Goal: Communication & Community: Answer question/provide support

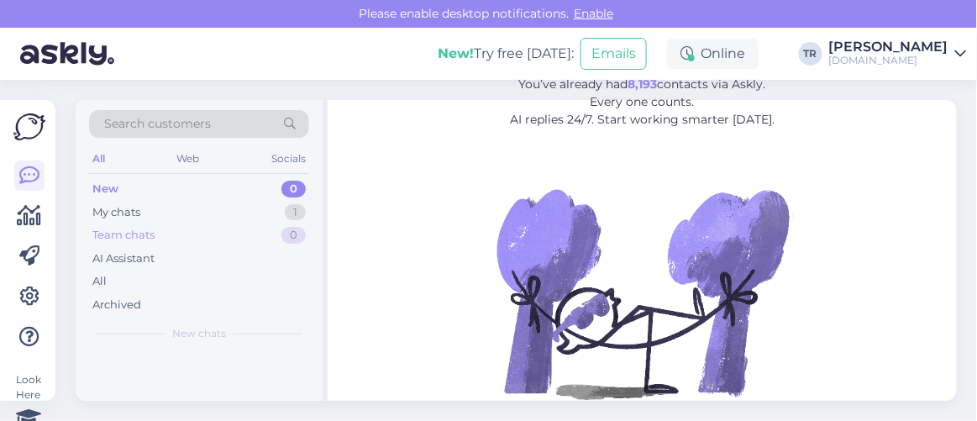
click at [161, 227] on div "Team chats 0" at bounding box center [199, 236] width 220 height 24
click at [153, 213] on div "My chats 1" at bounding box center [199, 213] width 220 height 24
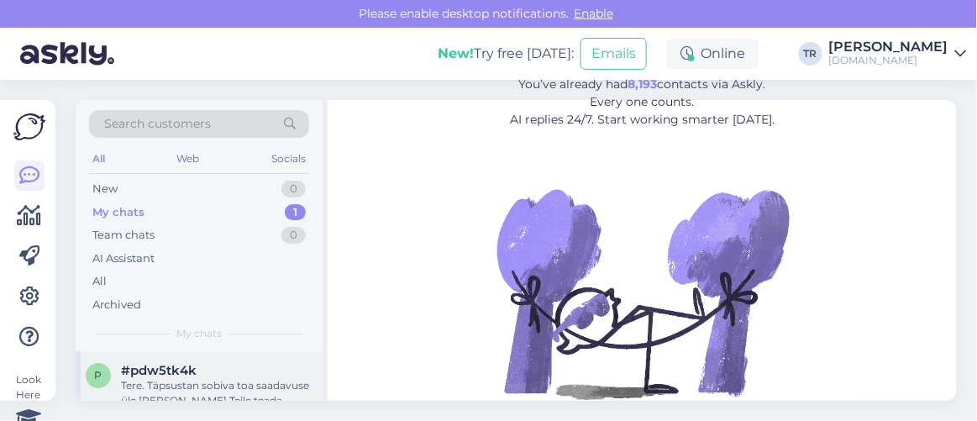
click at [232, 363] on div "#pdw5tk4k" at bounding box center [217, 370] width 192 height 15
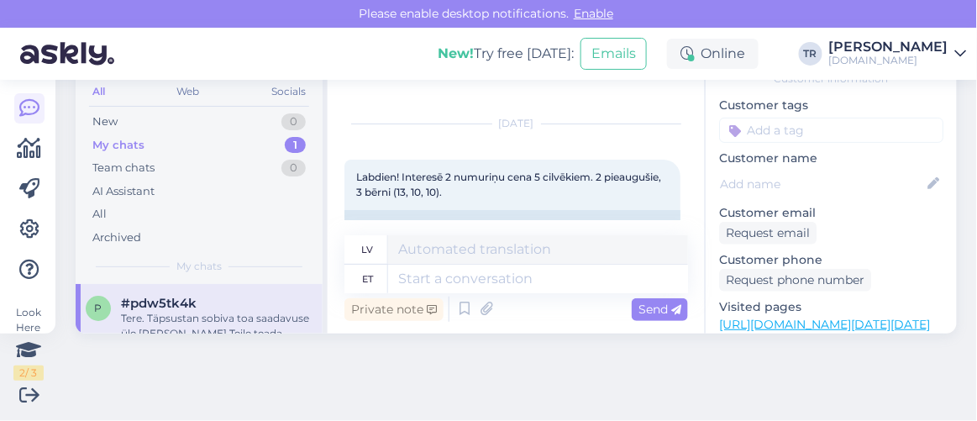
scroll to position [122, 0]
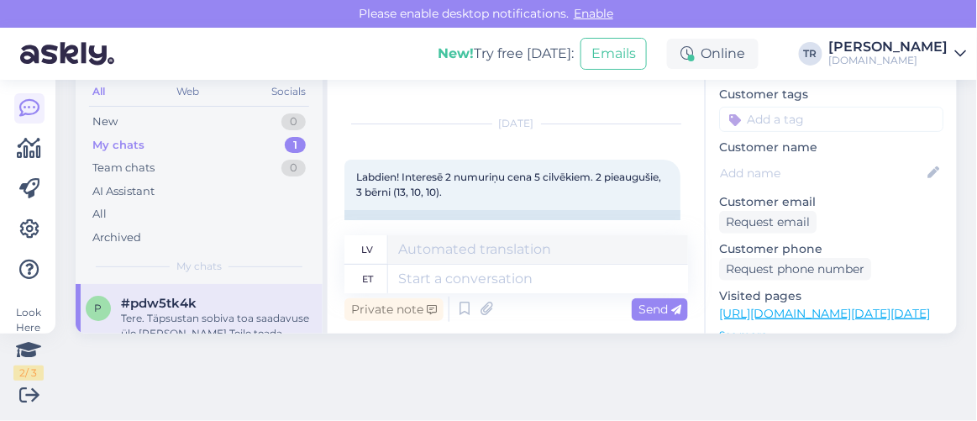
click at [860, 306] on link "https://hookusbookus.com/lv/hotels-spas/park-inn-by-radisson-meriton-conference…" at bounding box center [824, 313] width 211 height 15
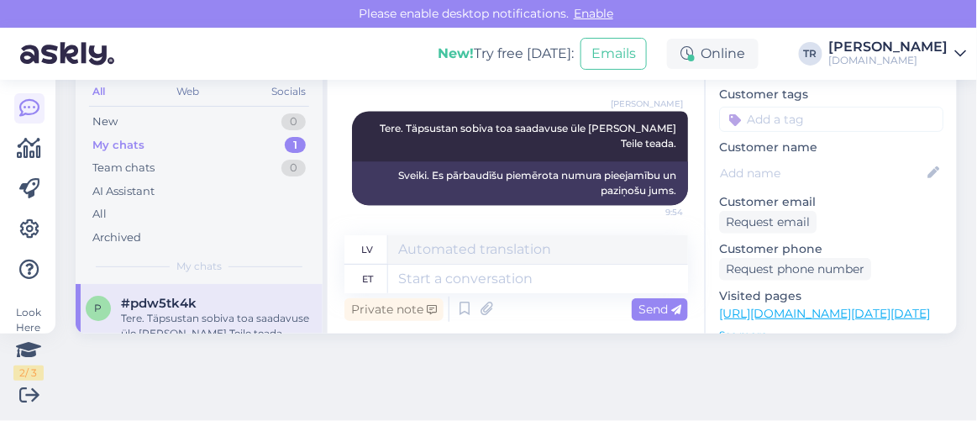
scroll to position [911, 0]
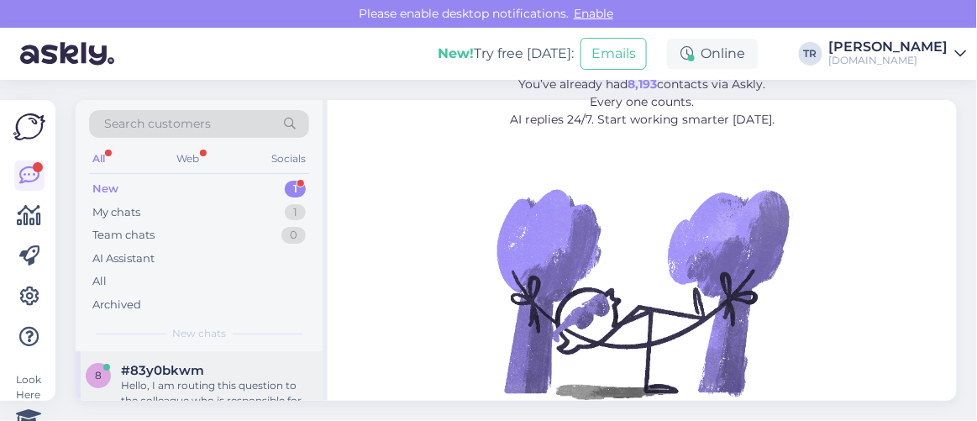
click at [222, 365] on div "#83y0bkwm" at bounding box center [217, 370] width 192 height 15
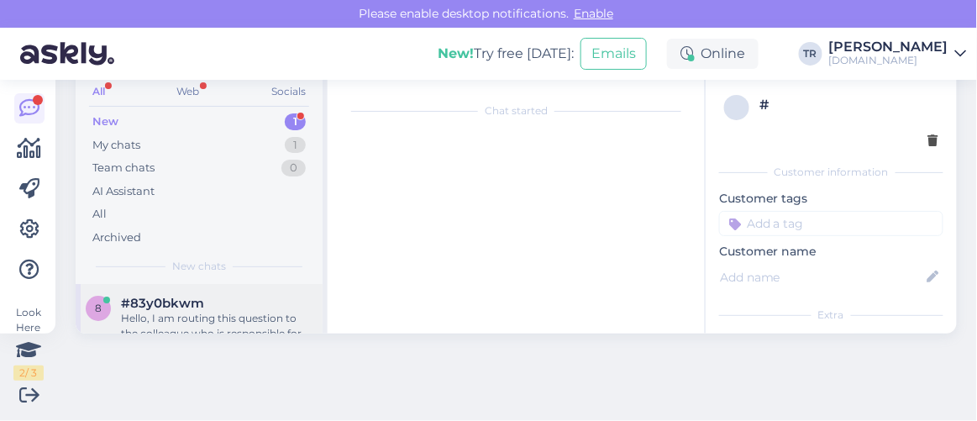
scroll to position [201, 0]
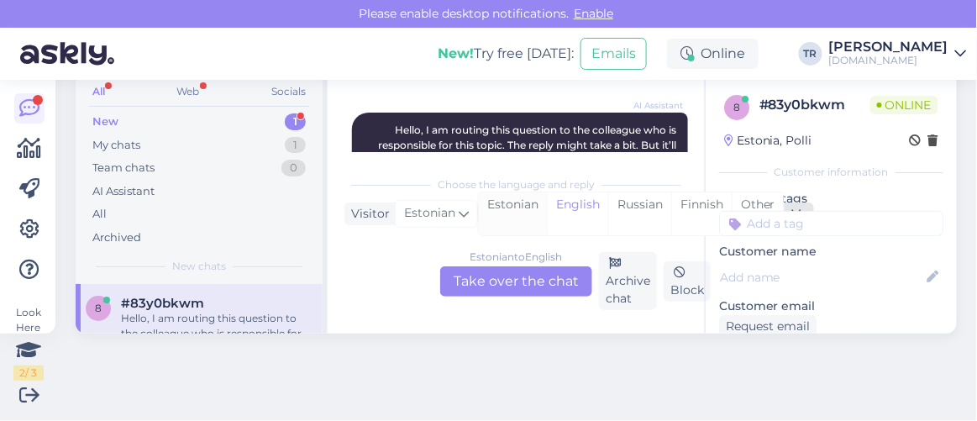
click at [523, 209] on div "Estonian" at bounding box center [513, 213] width 68 height 43
click at [534, 277] on div "Estonian to Estonian Take over the chat" at bounding box center [516, 281] width 152 height 30
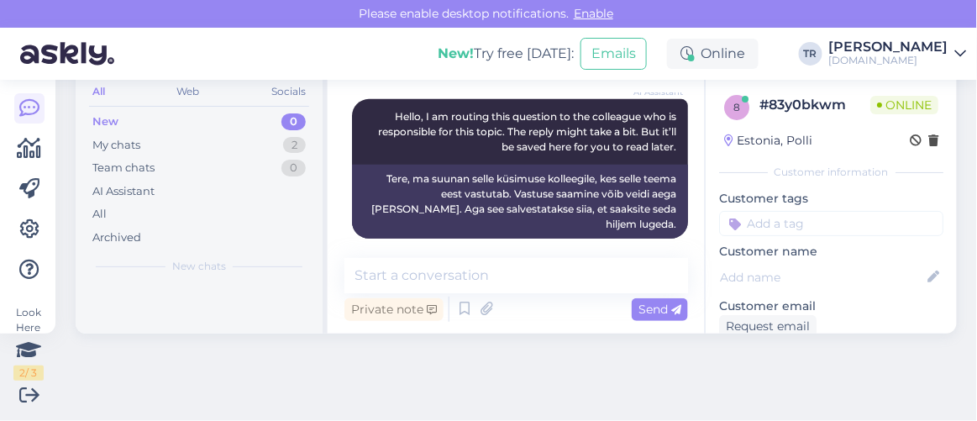
scroll to position [228, 0]
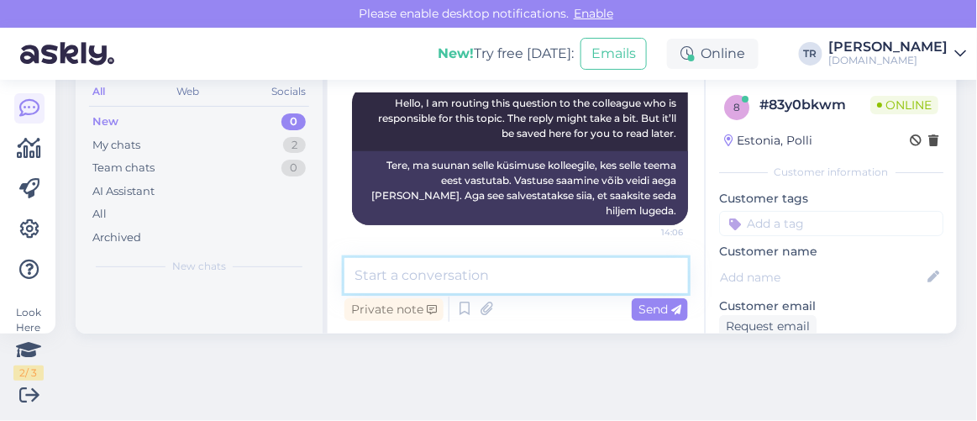
click at [566, 278] on textarea at bounding box center [516, 275] width 344 height 35
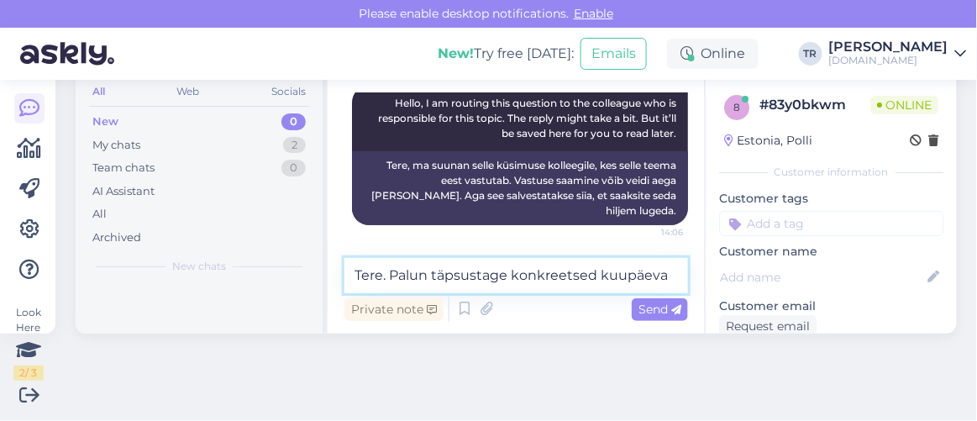
type textarea "Tere. Palun täpsustage konkreetsed kuupäevad"
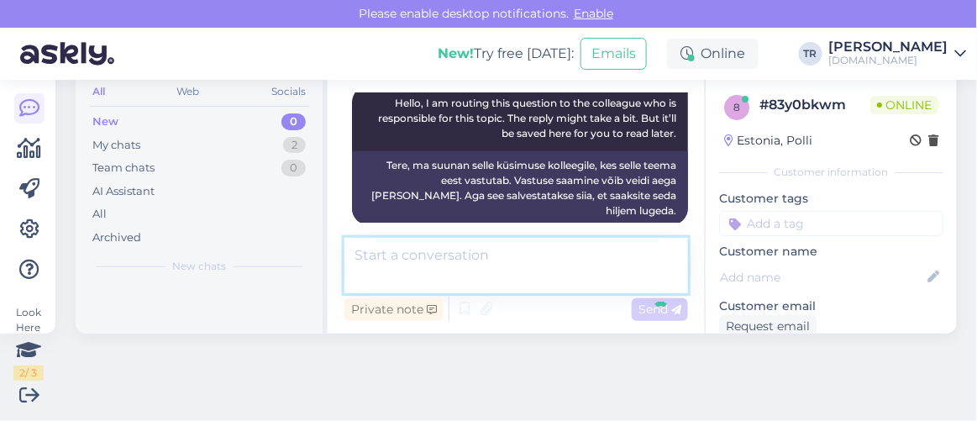
scroll to position [300, 0]
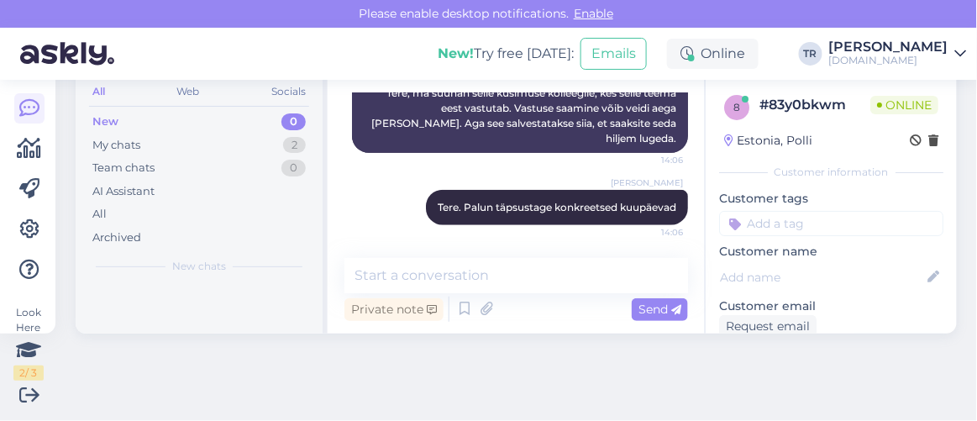
click at [658, 374] on div "Look Here 2 / 3 Get more Your checklist to get more value from Askly. Close Con…" at bounding box center [488, 250] width 977 height 341
click at [534, 345] on div "Search customers All Web Socials New 0 My chats 2 Team chats 0 AI Assistant All…" at bounding box center [522, 183] width 912 height 341
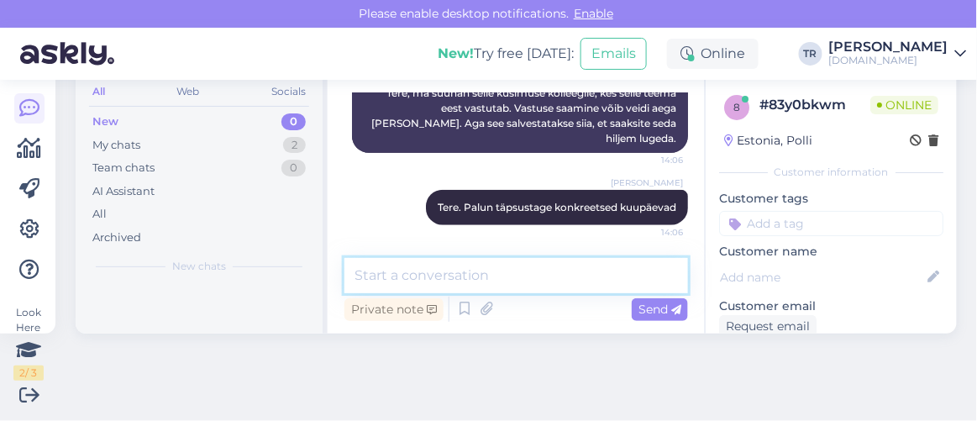
click at [515, 277] on textarea at bounding box center [516, 275] width 344 height 35
paste textarea "Toila [GEOGRAPHIC_DATA]"
paste textarea "[URL][DOMAIN_NAME][DATE][DATE][GEOGRAPHIC_DATA]"
type textarea "Kõiki Toila SPA Hotelli pakette näeb siit:[URL][DOMAIN_NAME][DATE][DATE][GEOGRA…"
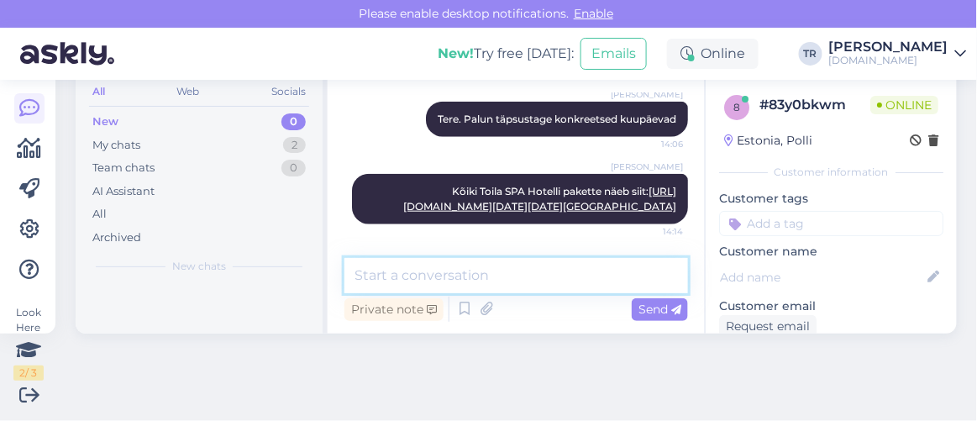
click at [570, 262] on textarea at bounding box center [516, 275] width 344 height 35
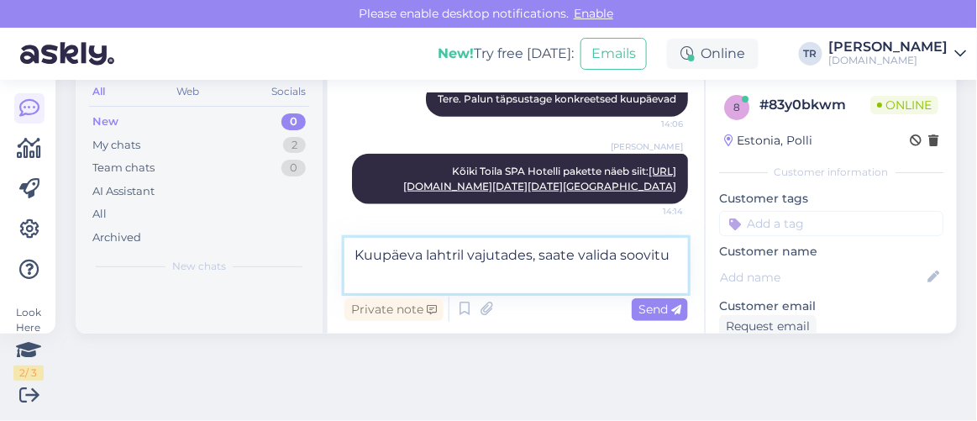
scroll to position [589, 0]
type textarea "Kuupäeva lahtril vajutades, saate valida soovitud kuupäevad."
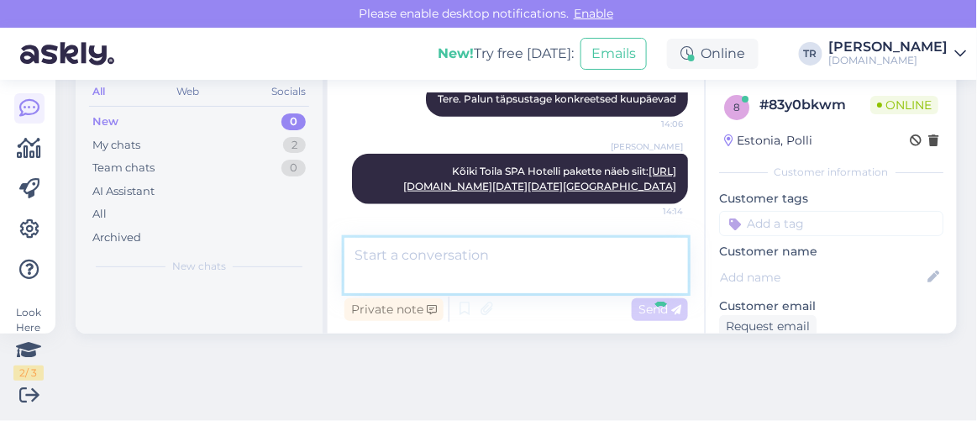
scroll to position [656, 0]
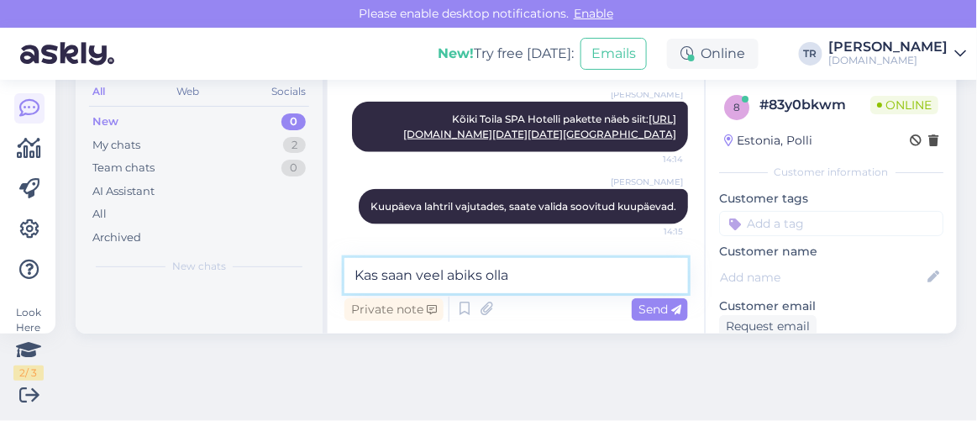
type textarea "Kas saan veel abiks olla?"
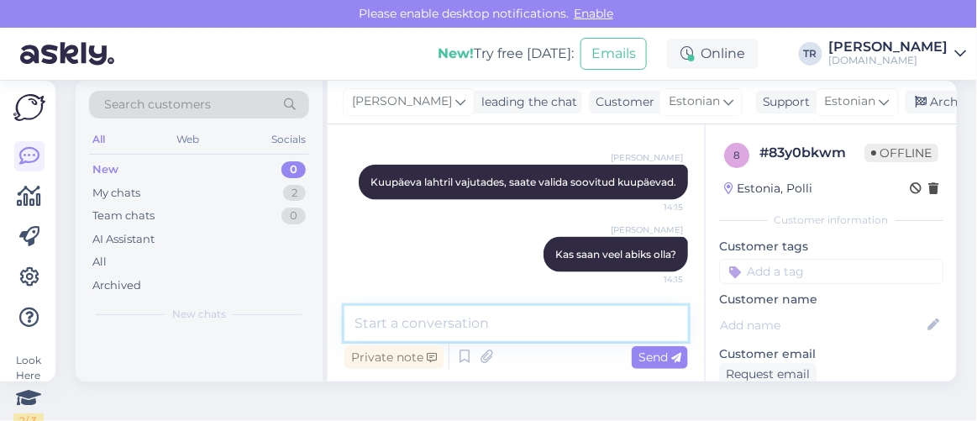
scroll to position [0, 0]
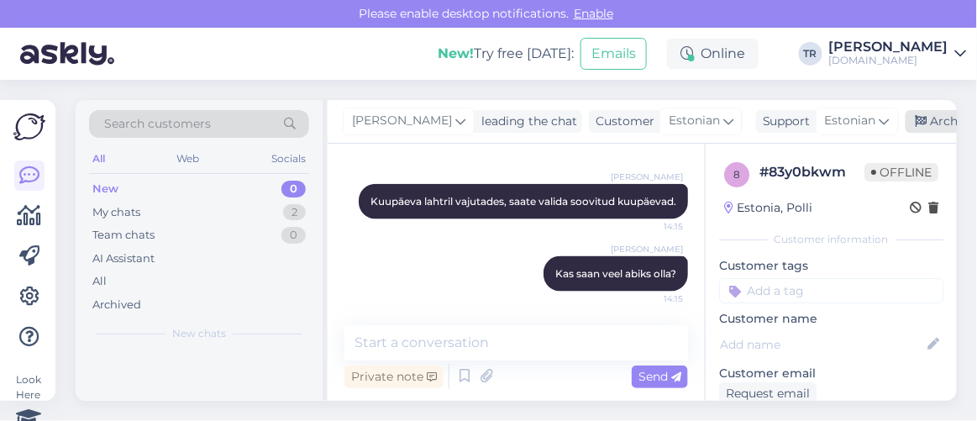
click at [928, 128] on div "Archive chat" at bounding box center [959, 121] width 106 height 23
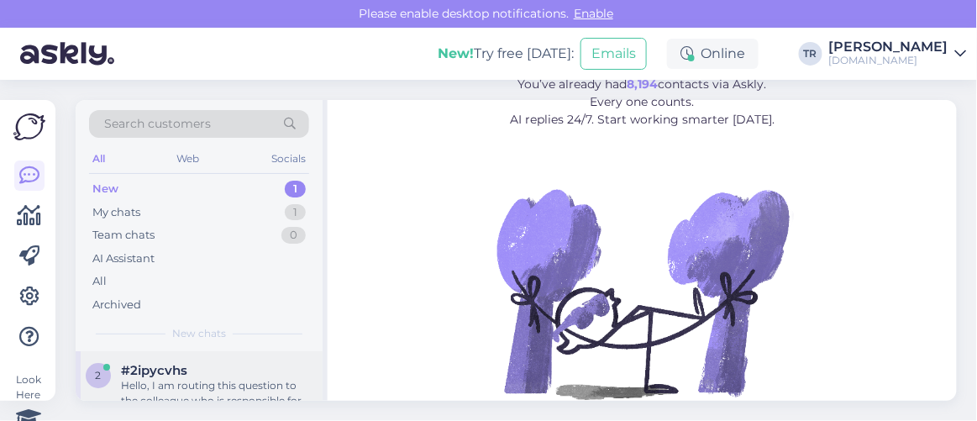
click at [156, 382] on div "Hello, I am routing this question to the colleague who is responsible for this …" at bounding box center [217, 393] width 192 height 30
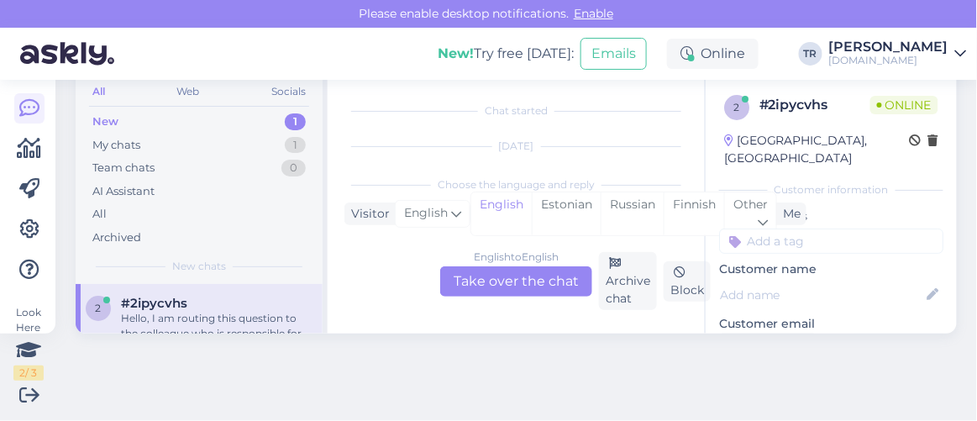
scroll to position [173, 0]
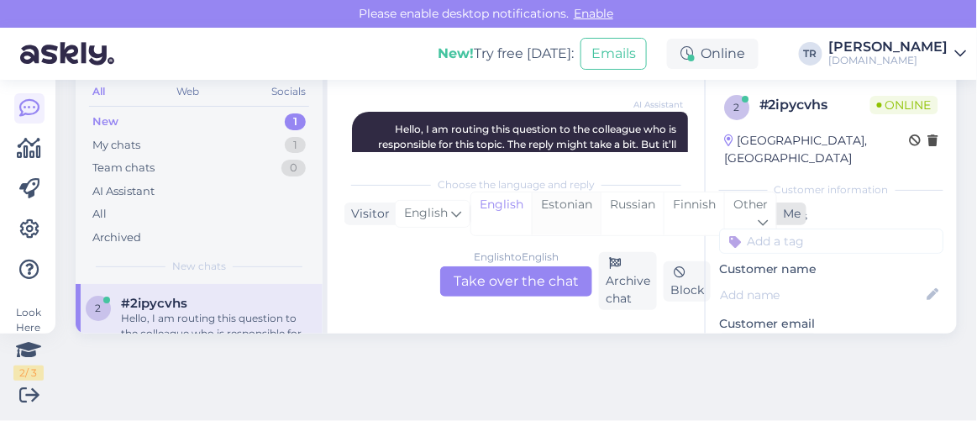
click at [575, 206] on div "Estonian" at bounding box center [566, 213] width 69 height 43
click at [523, 284] on div "English to Estonian Take over the chat" at bounding box center [516, 281] width 152 height 30
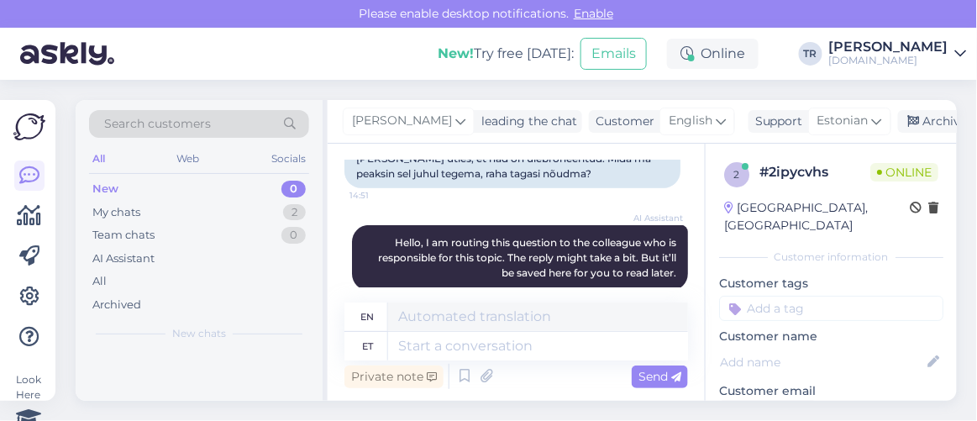
scroll to position [207, 0]
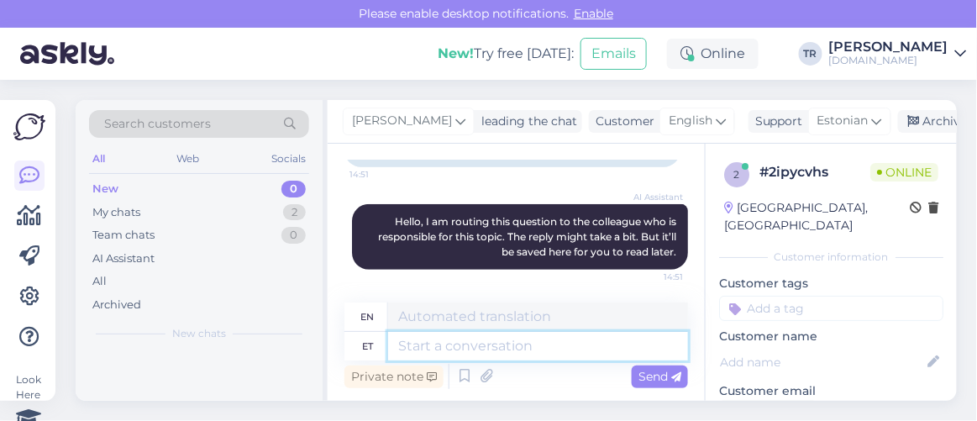
click at [560, 345] on textarea at bounding box center [538, 346] width 300 height 29
type textarea "Tere. P"
type textarea "Hello."
type textarea "Tere. Palun t"
type textarea "Hello. Please."
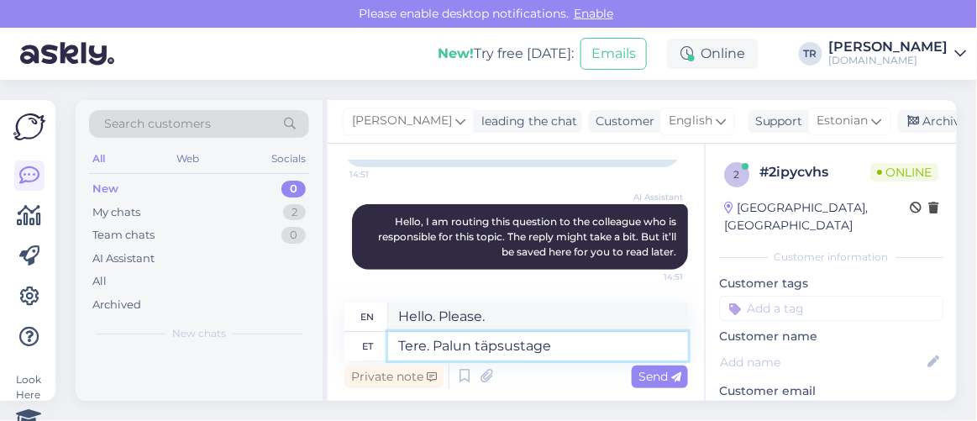
type textarea "Tere. Palun täpsustage o"
type textarea "Hello. Please specify."
type textarea "Tere. Palun täpsustage oma b"
type textarea "Hello. Please specify your"
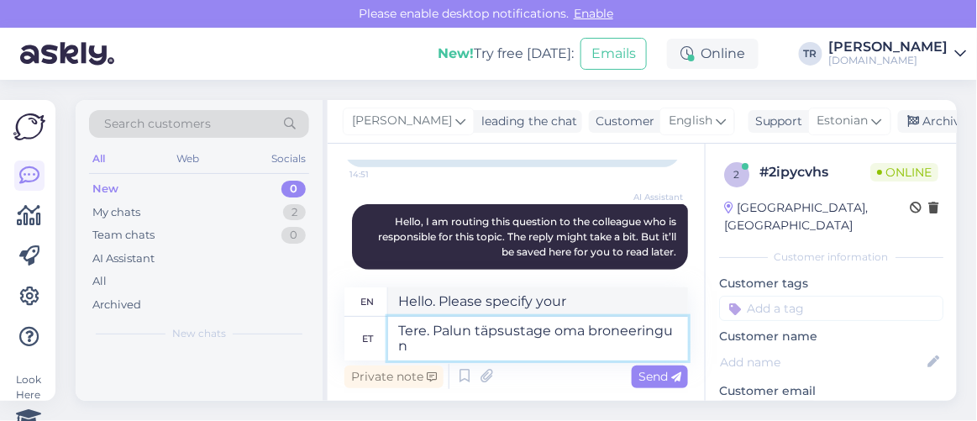
type textarea "Tere. Palun täpsustage oma broneeringu nu"
type textarea "Hello. Please specify your reservation."
type textarea "Tere. Palun täpsustage oma broneeringu number j"
type textarea "Hello. Please specify your reservation number."
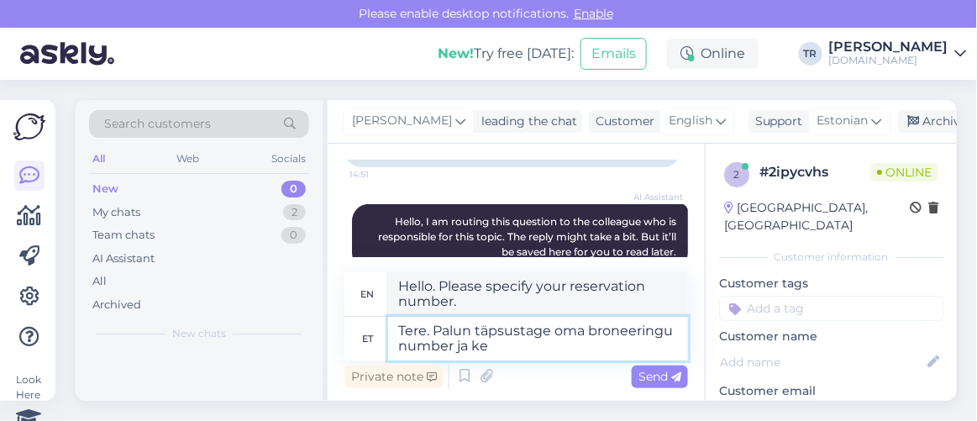
type textarea "Tere. Palun täpsustage oma broneeringu number ja kel"
type textarea "Hello. Please specify your booking number and"
type textarea "Tere. Palun täpsustage oma broneeringu number ja kelle ni"
type textarea "Hello. Please specify your booking number and whose"
type textarea "Tere. Palun täpsustage oma broneeringu number ja kelle nimele"
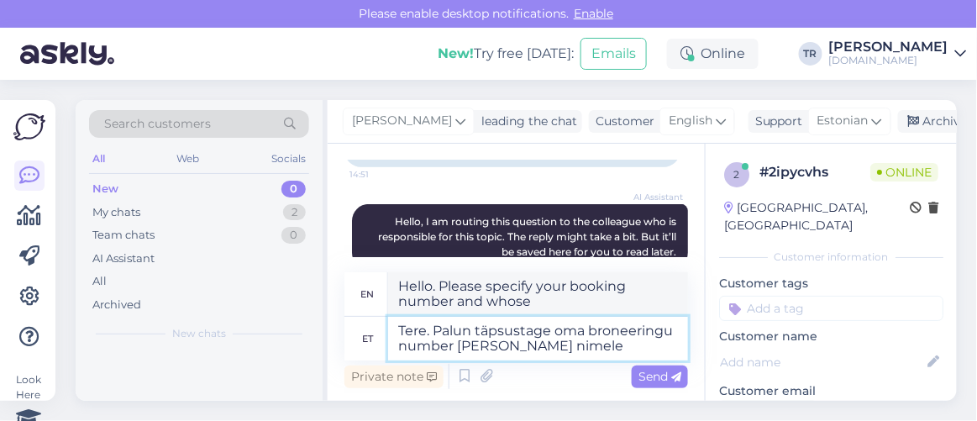
type textarea "Hello. Please specify your reservation number and in whose name"
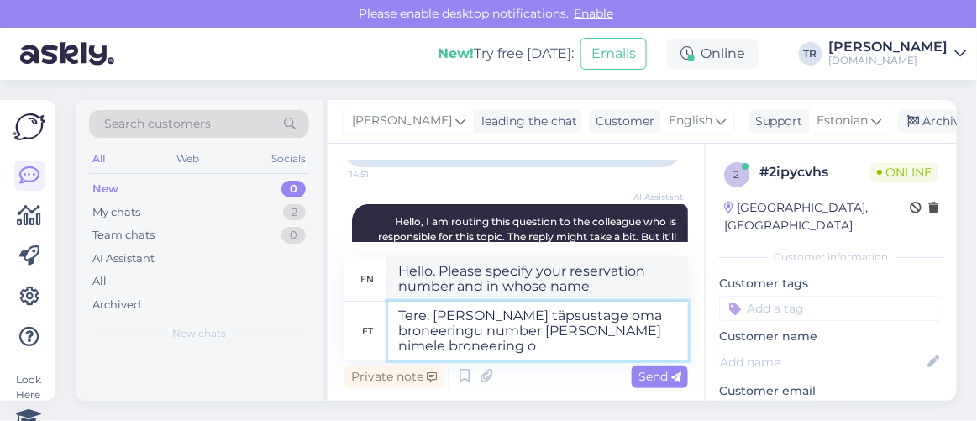
type textarea "Tere. Palun täpsustage oma broneeringu number ja kelle nimele broneering on"
type textarea "Hello. Please specify your reservation number and in whose name the reservation…"
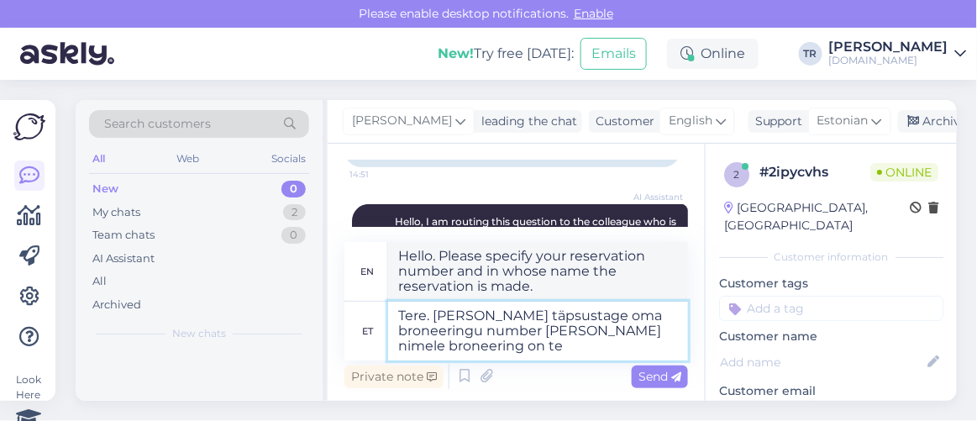
type textarea "Tere. Palun täpsustage oma broneeringu number ja kelle nimele broneering on teh"
type textarea "Hello. Please specify your reservation number and in whose name the reservation…"
type textarea "Tere. Palun täpsustage oma broneeringu number ja kelle nimele broneering on teh…"
type textarea "Hello. Please specify your reservation number and in whose name the reservation…"
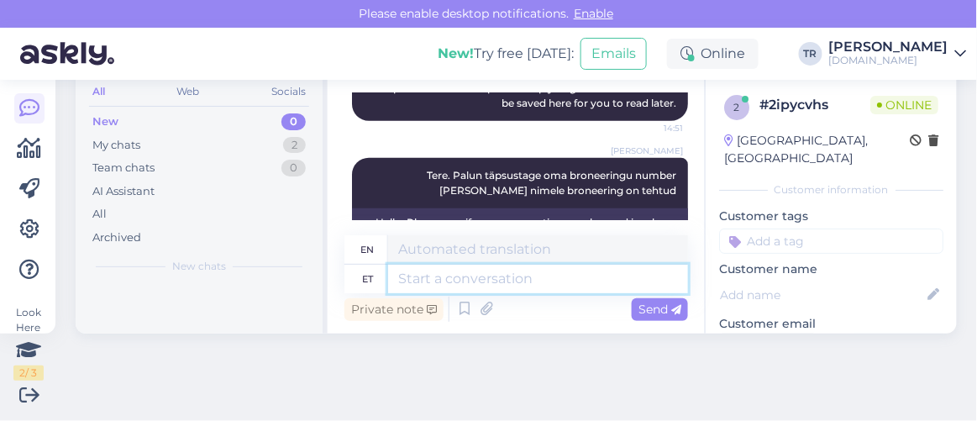
scroll to position [338, 0]
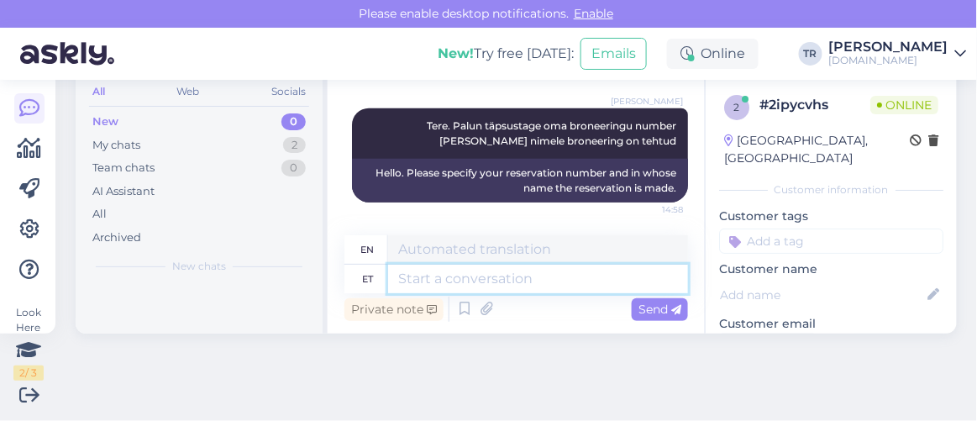
click at [591, 280] on textarea at bounding box center [538, 279] width 300 height 29
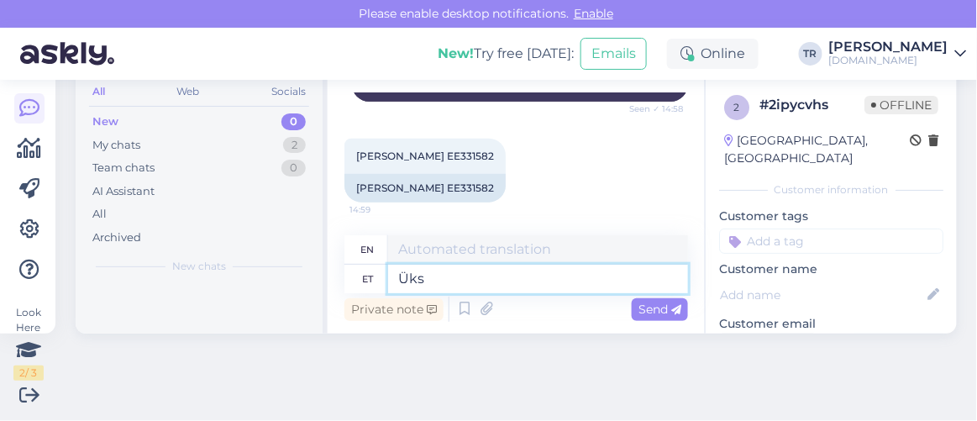
type textarea "Üks"
type textarea "One"
type textarea "Üks hetk"
type textarea "One moment"
type textarea "Üks hetk."
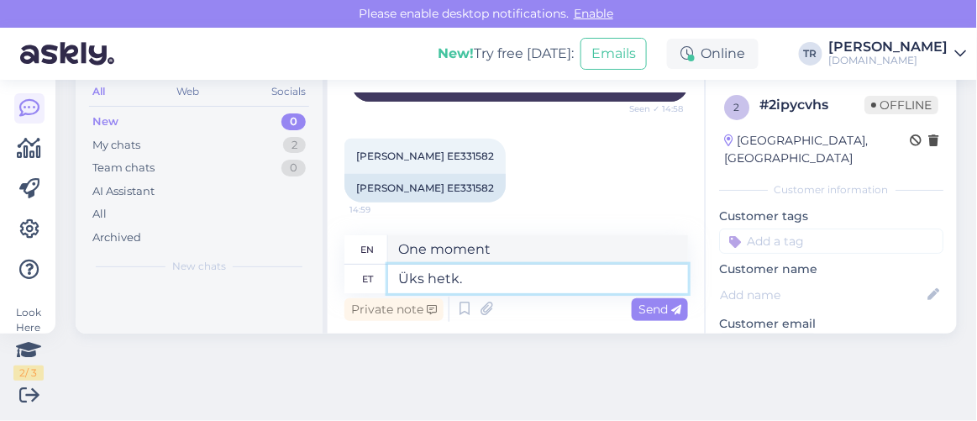
type textarea "One moment."
type textarea "Üks hetk, k"
type textarea "One moment,"
type textarea "Üks hetk, kohe u"
type textarea "One moment, right now"
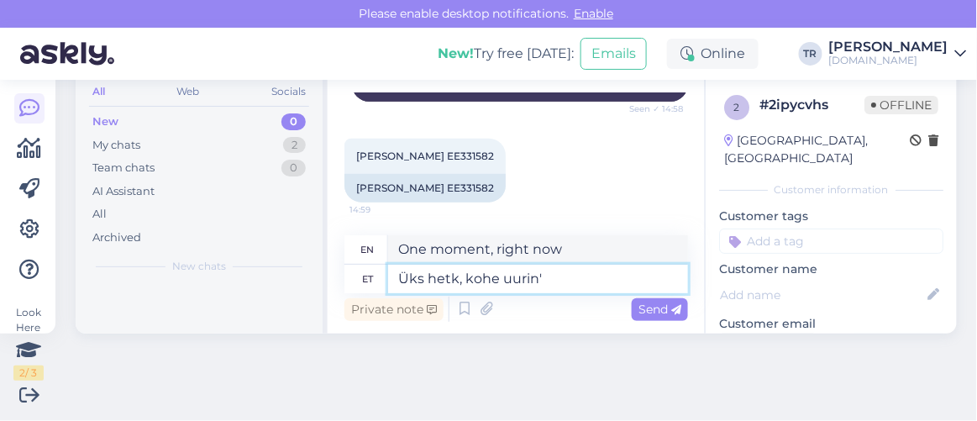
type textarea "Üks hetk, kohe uurin"
type textarea "Just a moment, I'll check."
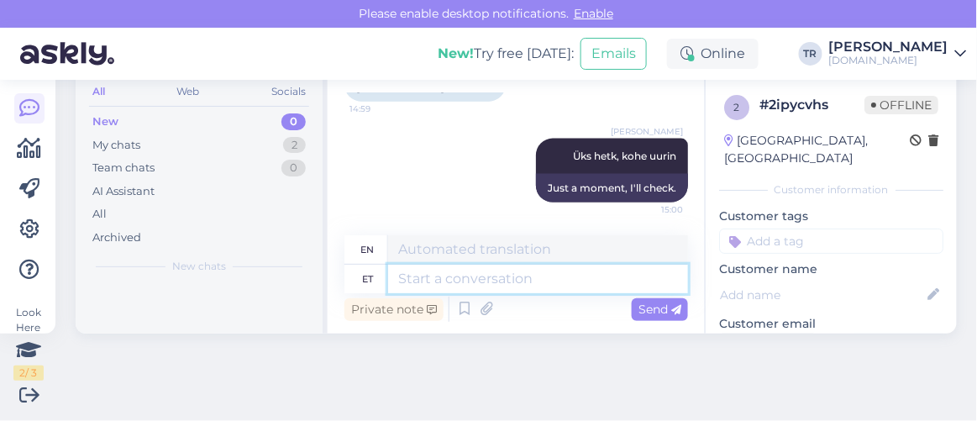
scroll to position [509, 0]
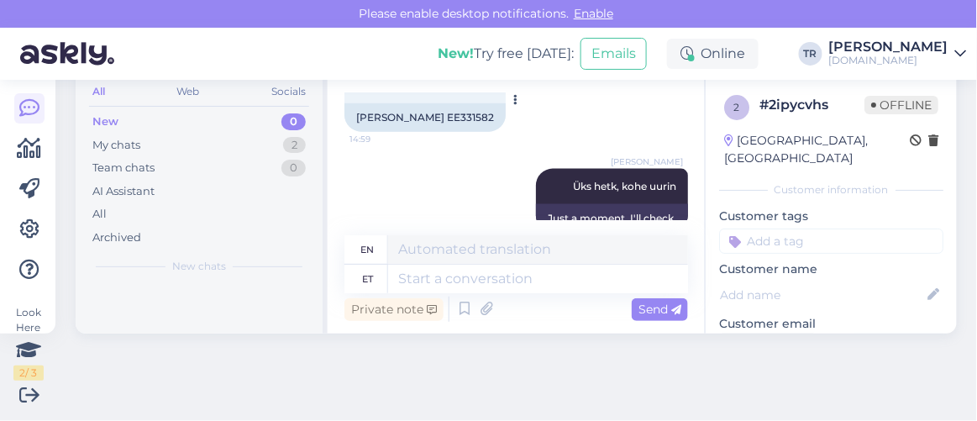
drag, startPoint x: 507, startPoint y: 118, endPoint x: 459, endPoint y: 115, distance: 48.8
click at [459, 115] on div "Uladzimir Akulovitš EE331582" at bounding box center [424, 117] width 161 height 29
copy div "EE331582"
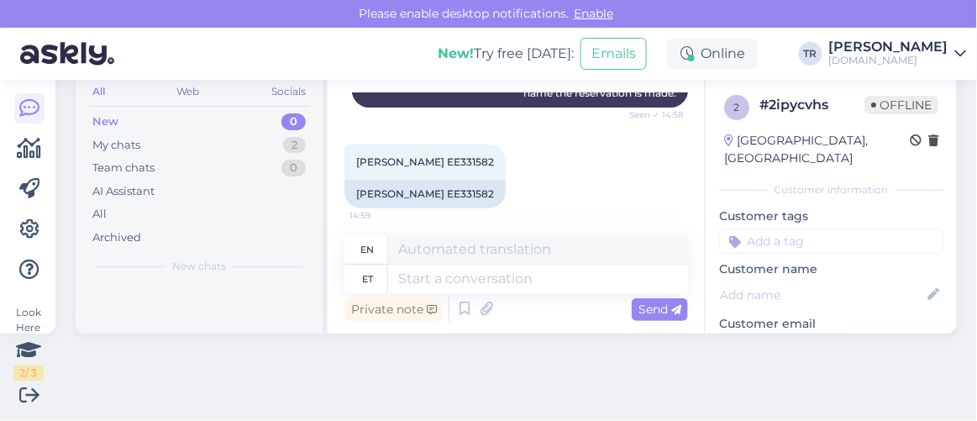
scroll to position [539, 0]
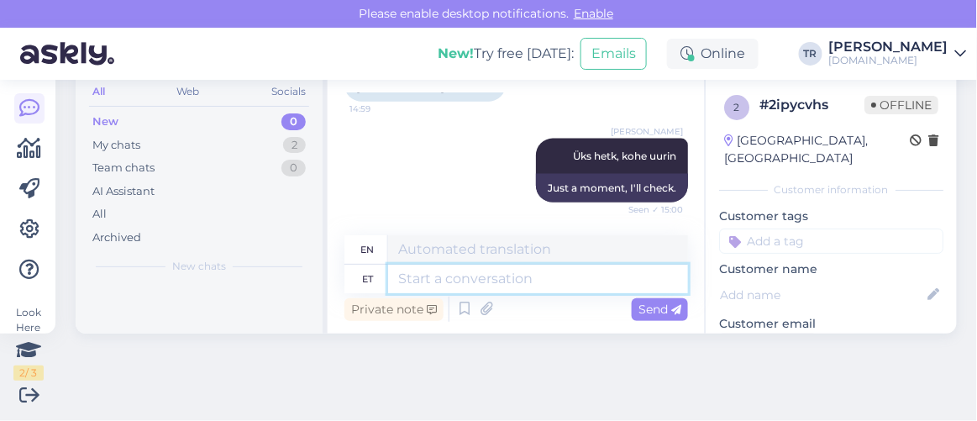
click at [524, 278] on textarea at bounding box center [538, 279] width 300 height 29
type textarea "Tänan TE"
type textarea "Thank you"
type textarea "Tänan Teid te"
type textarea "Thank you."
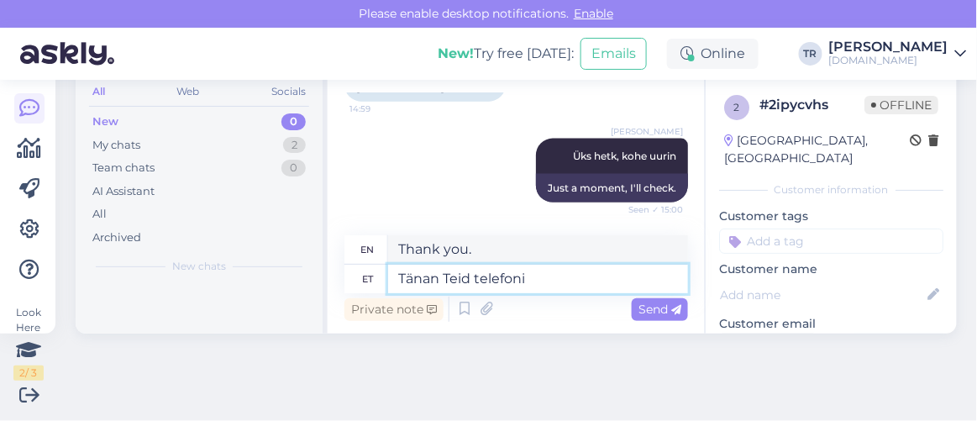
type textarea "Tänan Teid telefoni"
type textarea "Thank you for the phone."
type textarea "Tänan Teid telefonivestluse e"
type textarea "Thank you for the phone conversation."
type textarea "Tänan Teid telefonivestluse eest. Teie br"
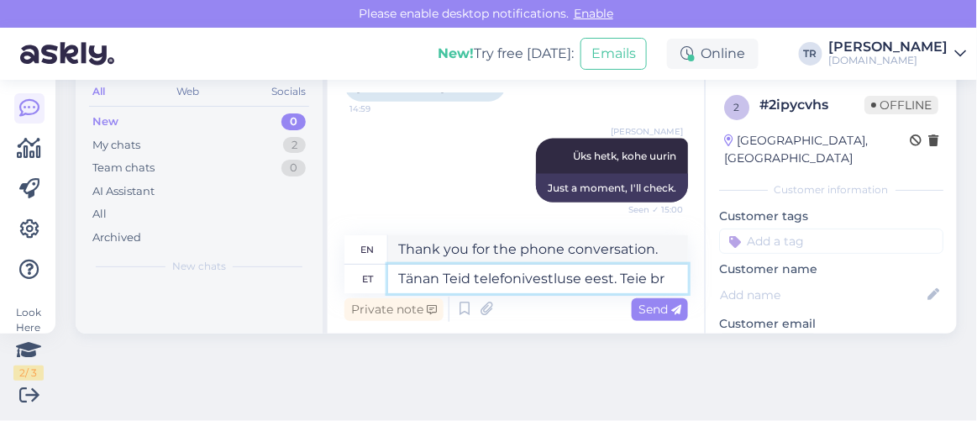
type textarea "Thank you for the telephone conversation. Yours"
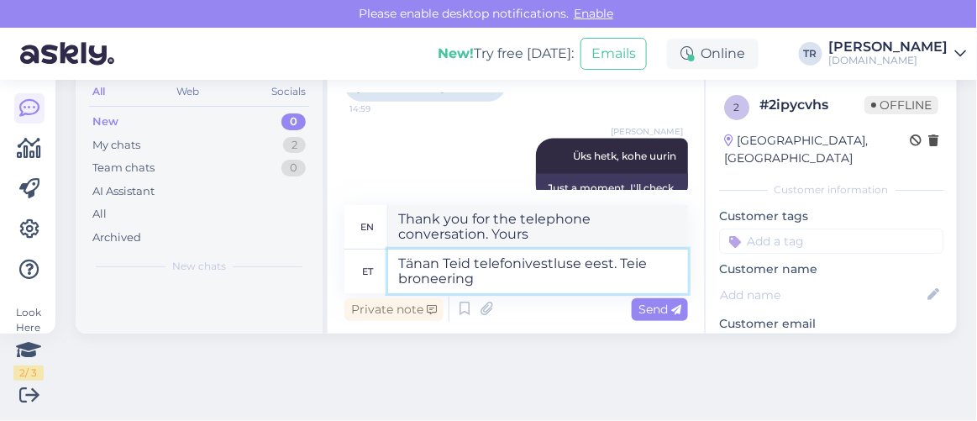
type textarea "Tänan Teid telefonivestluse eest. Teie broneering o"
type textarea "Thank you for your phone conversation. Your reservation"
type textarea "Tänan Teid telefonivestluse eest. Teie broneering on t"
type textarea "Thank you for your phone call. Your reservation is"
type textarea "Tänan Teid telefonivestluse eest. Teie broneering on tühistatud. Mei"
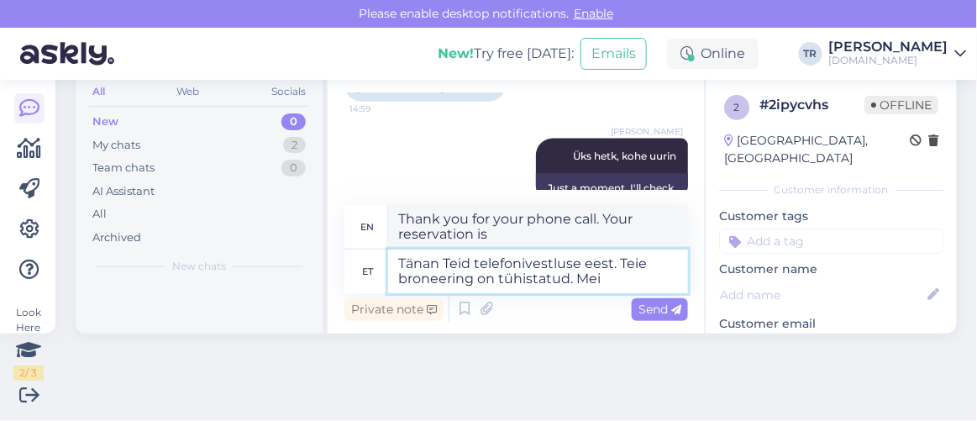
type textarea "Thank you for your phone call. Your reservation has been canceled."
type textarea "Tänan Teid telefonivestluse eest. Teie broneering on tühistatud. Meie r"
type textarea "Thank you for your telephone conversation. Your reservation has been canceled. …"
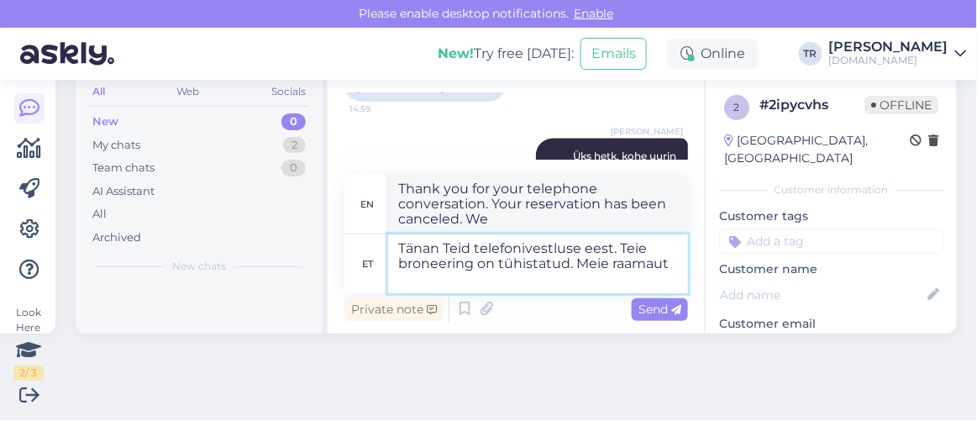
type textarea "Tänan Teid telefonivestluse eest. Teie broneering on tühistatud. Meie raamautu"
type textarea "Thank you for your phone conversation. Your reservation has been canceled. Our …"
type textarea "Tänan Teid telefonivestluse eest. Teie broneering on tühistatud. Meie raamatu"
type textarea "Thank you for your telephone conversation. Your reservation has been canceled. …"
type textarea "Tänan Teid telefonivestluse eest. Teie broneering on tühistatud. Meie raamatupi…"
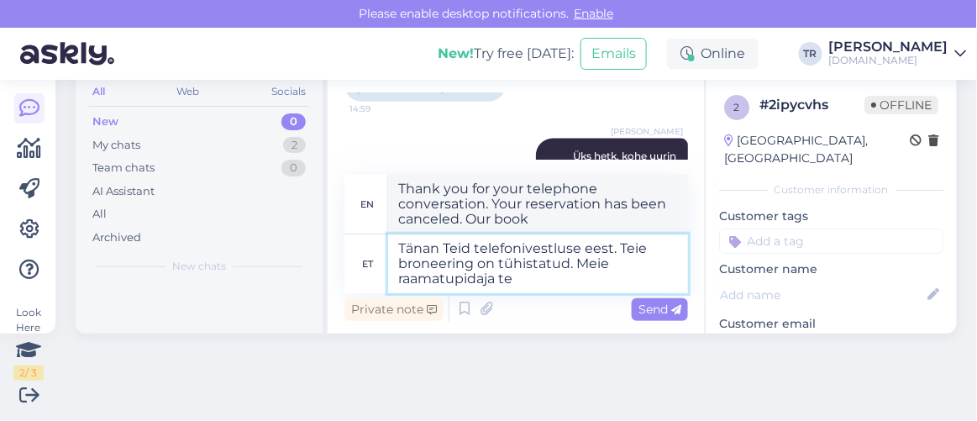
type textarea "Thank you for your telephone conversation. Your reservation has been canceled. …"
type textarea "Tänan Teid telefonivestluse eest. Teie broneering on tühistatud. Meie raamatupi…"
type textarea "Thank you for your telephone conversation. Your reservation has been canceled. …"
type textarea "Tänan Teid telefonivestluse eest. Teie broneering on tühistatud. Meie raamatupi…"
type textarea "Thank you for your telephone conversation. Your reservation has been canceled. …"
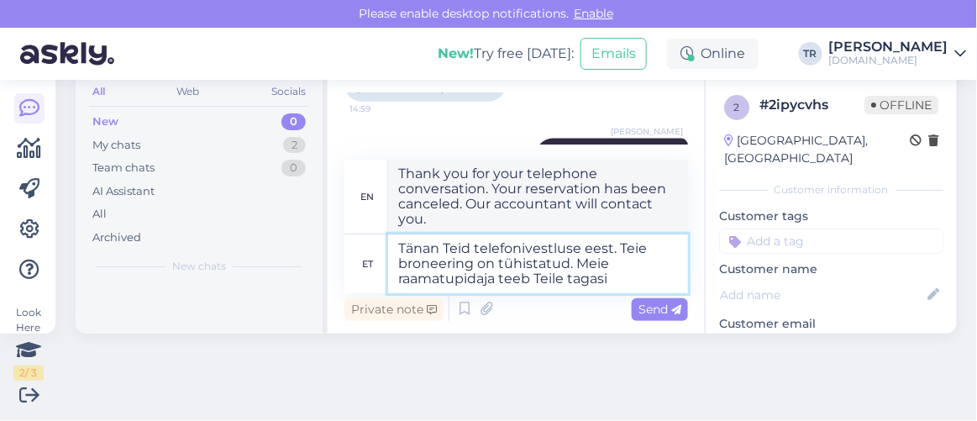
type textarea "Tänan Teid telefonivestluse eest. Teie broneering on tühistatud. Meie raamatupi…"
type textarea "Thank you for your phone conversation. Your reservation has been canceled. Our …"
type textarea "Tänan Teid telefonivestluse eest. Teie broneering on tühistatud. Meie raamatupi…"
type textarea "Thank you for your phone call. Your reservation has been canceled. Our accounta…"
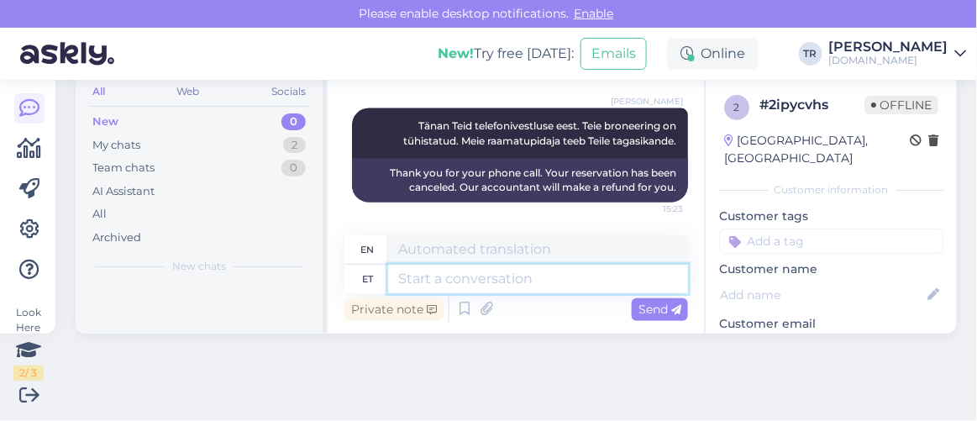
scroll to position [0, 0]
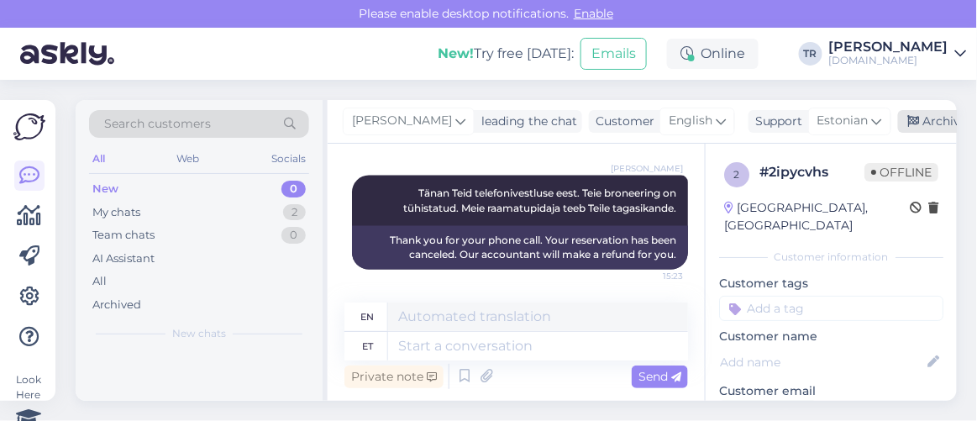
click at [915, 125] on div "Archive chat" at bounding box center [951, 121] width 106 height 23
